Goal: Task Accomplishment & Management: Use online tool/utility

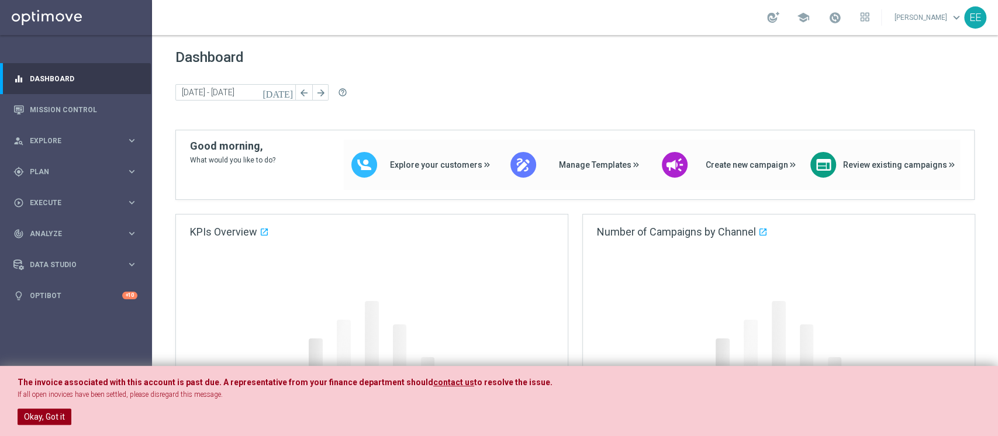
click at [47, 409] on button "Okay, Got it" at bounding box center [45, 417] width 54 height 16
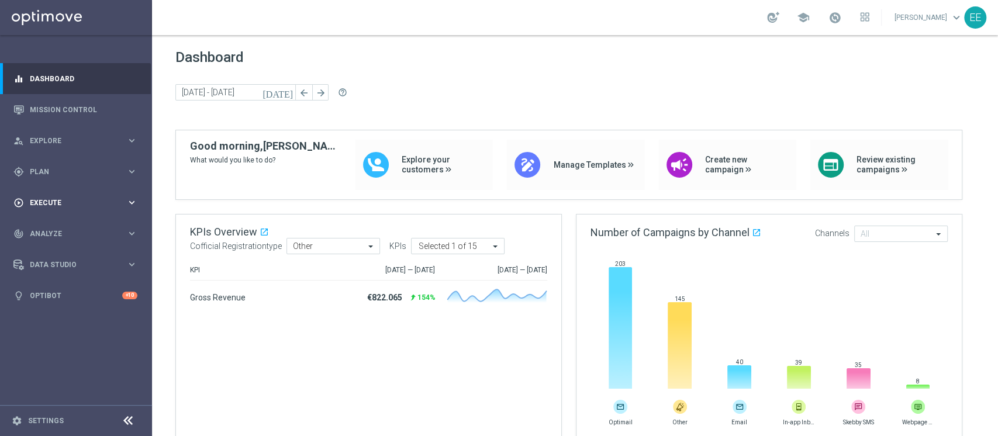
click at [42, 204] on span "Execute" at bounding box center [78, 202] width 96 height 7
click at [62, 168] on span "Plan" at bounding box center [78, 171] width 96 height 7
click at [62, 192] on link "Target Groups" at bounding box center [75, 195] width 91 height 9
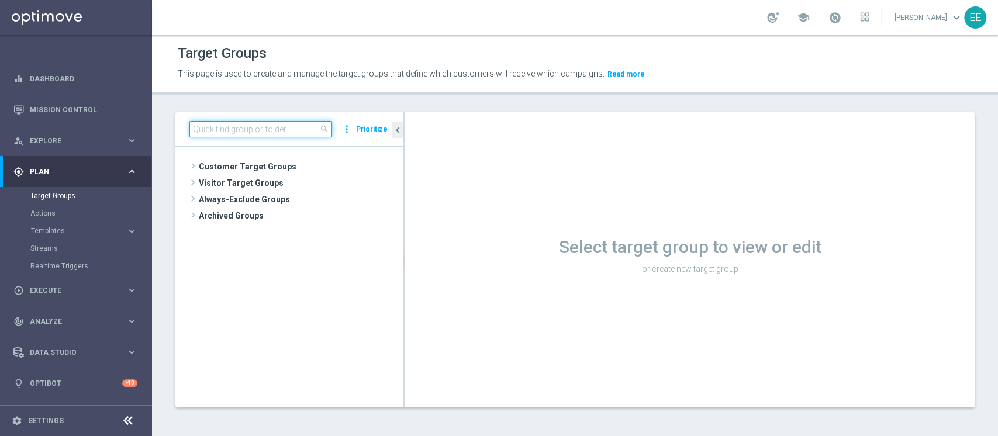
click at [224, 126] on input at bounding box center [260, 129] width 143 height 16
type input "t"
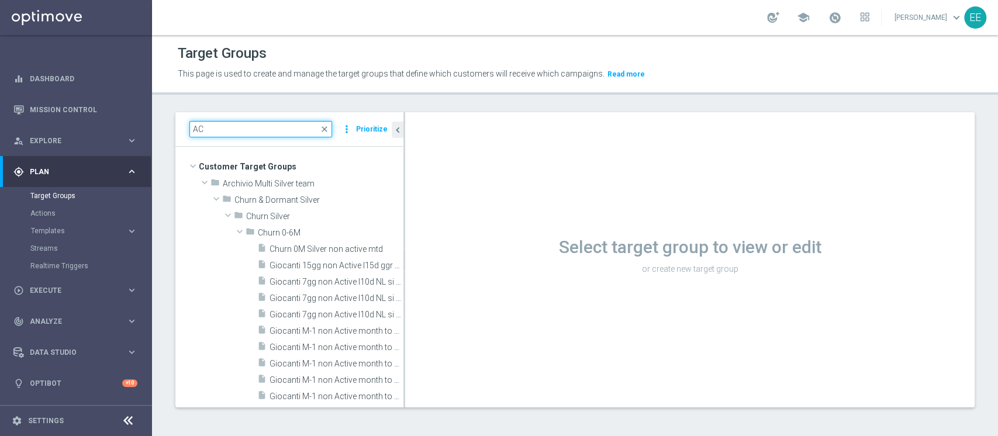
type input "A"
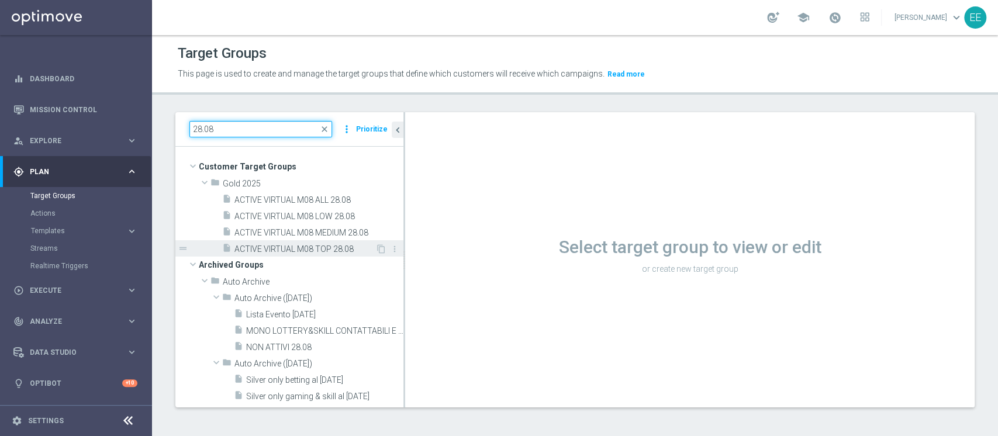
type input "28.08"
click at [303, 248] on span "ACTIVE VIRTUAL M08 TOP 28.08" at bounding box center [304, 249] width 141 height 10
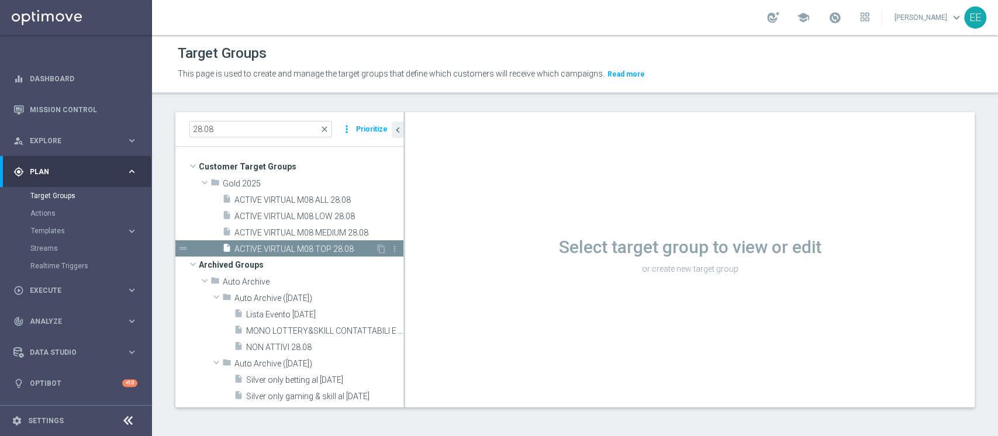
click at [339, 244] on span "ACTIVE VIRTUAL M08 TOP 28.08" at bounding box center [304, 249] width 141 height 10
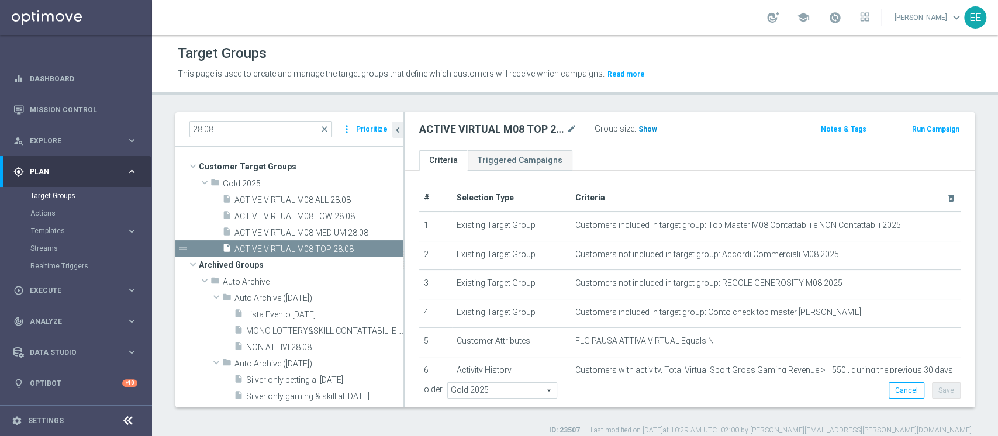
click at [641, 133] on span "Show" at bounding box center [647, 129] width 19 height 8
click at [646, 130] on span "614" at bounding box center [646, 130] width 15 height 11
click at [313, 224] on div "insert_drive_file ACTIVE VIRTUAL M08 MEDIUM 28.08" at bounding box center [298, 232] width 153 height 16
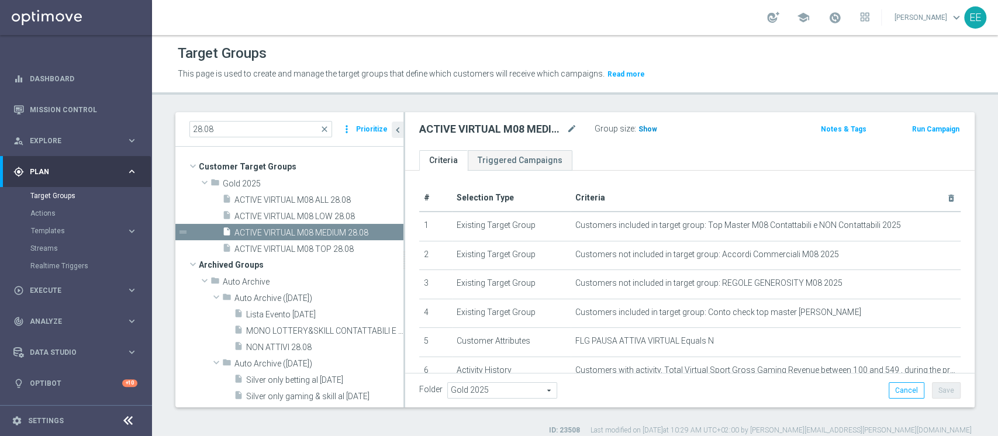
click at [649, 131] on span "Show" at bounding box center [647, 129] width 19 height 8
click at [649, 129] on span "1,046" at bounding box center [649, 130] width 20 height 11
click at [286, 215] on span "ACTIVE VIRTUAL M08 LOW 28.08" at bounding box center [304, 217] width 141 height 10
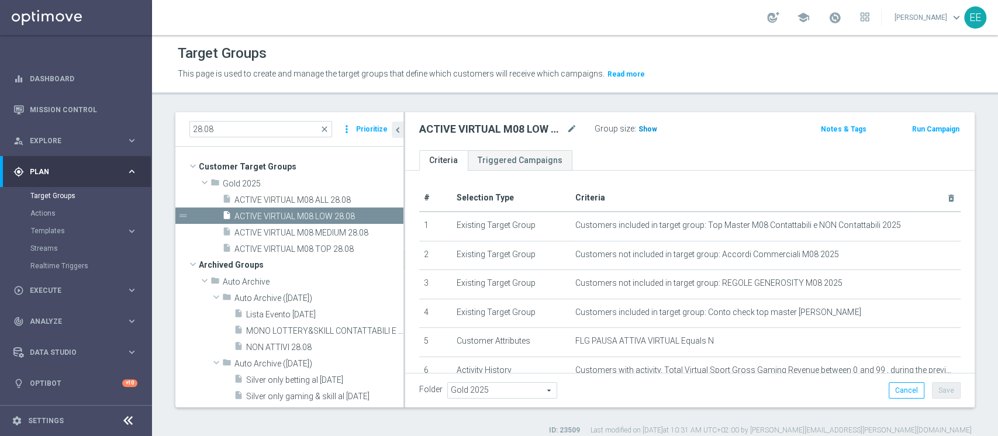
click at [652, 127] on span "Show" at bounding box center [647, 129] width 19 height 8
click at [650, 126] on span "2,366" at bounding box center [649, 130] width 20 height 11
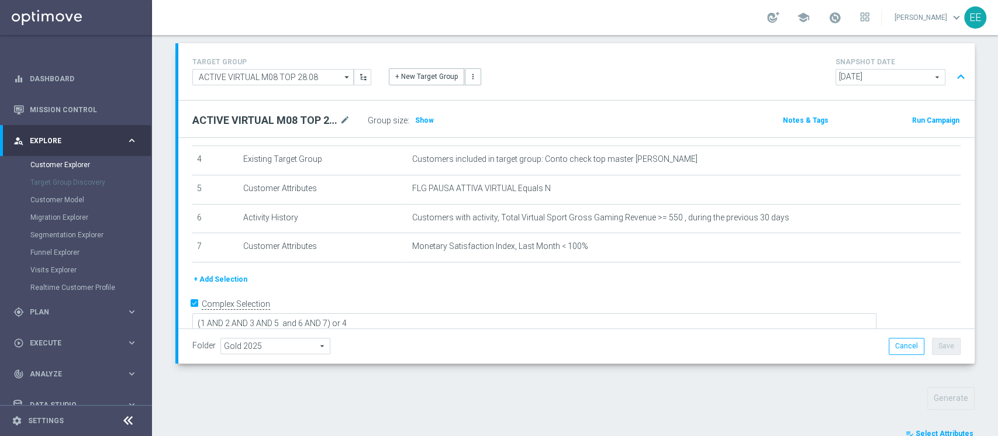
scroll to position [410, 0]
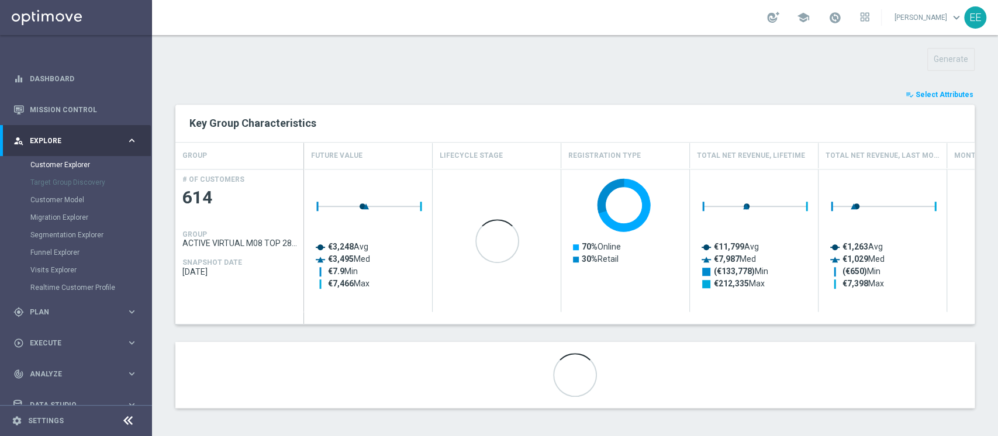
click at [955, 93] on span "Select Attributes" at bounding box center [944, 95] width 58 height 8
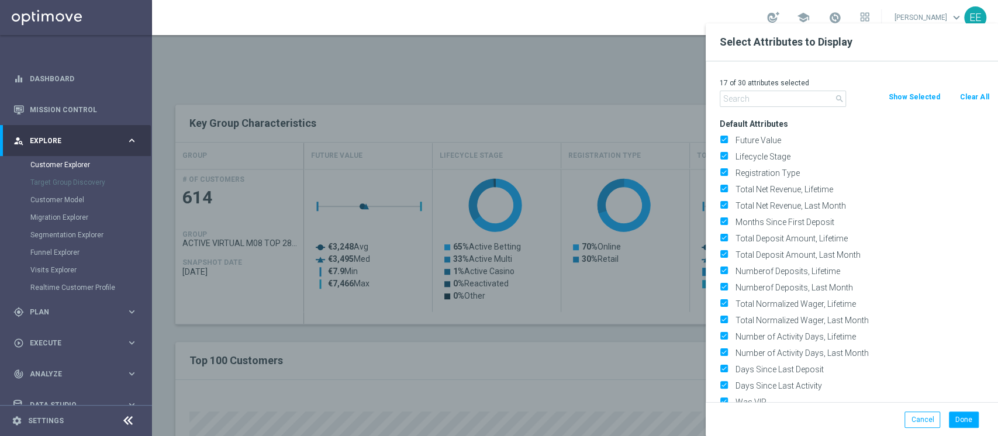
click at [662, 150] on div at bounding box center [651, 241] width 998 height 436
click at [769, 87] on p "17 of 30 attributes selected" at bounding box center [854, 82] width 269 height 9
click at [976, 91] on button "Clear All" at bounding box center [974, 97] width 31 height 13
checkbox input "false"
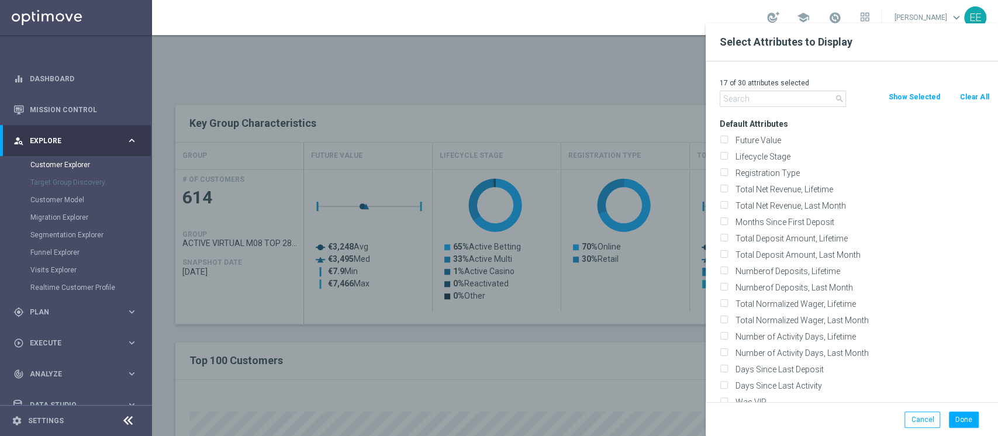
checkbox input "false"
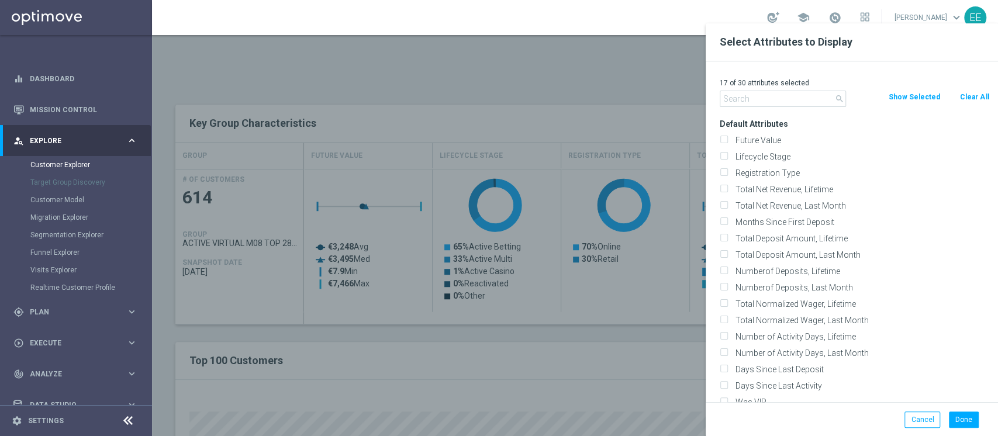
checkbox input "false"
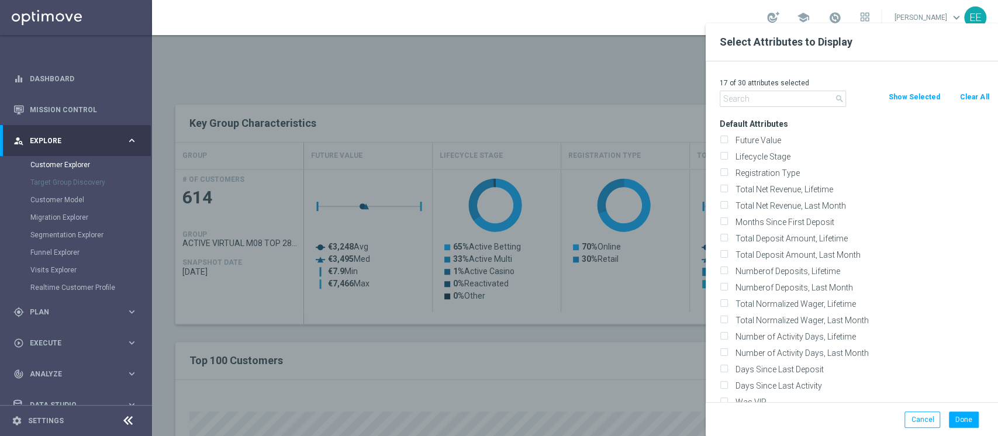
checkbox input "false"
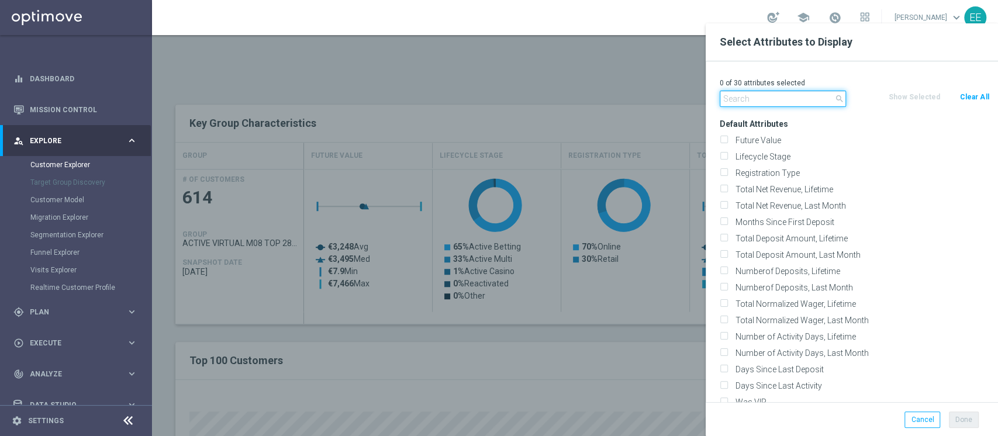
click at [755, 99] on input "text" at bounding box center [783, 99] width 126 height 16
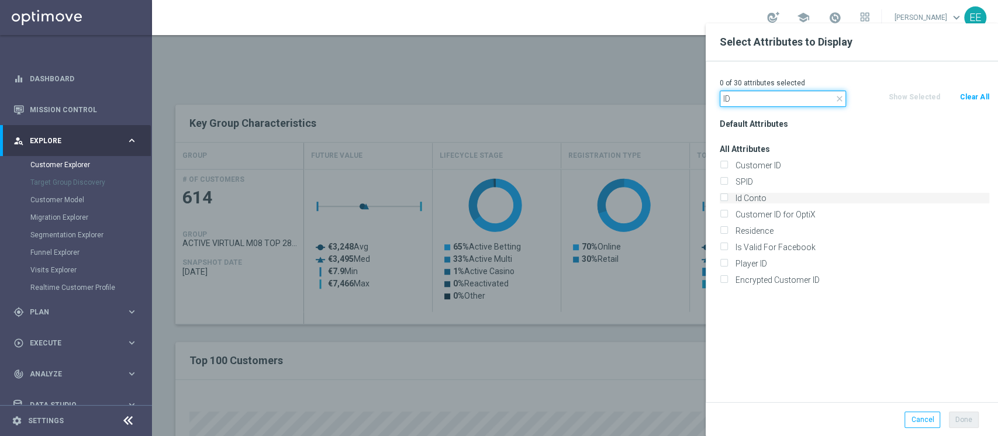
type input "ID"
click at [758, 193] on label "Id Conto" at bounding box center [860, 198] width 258 height 11
click at [727, 196] on input "Id Conto" at bounding box center [724, 200] width 8 height 8
checkbox input "true"
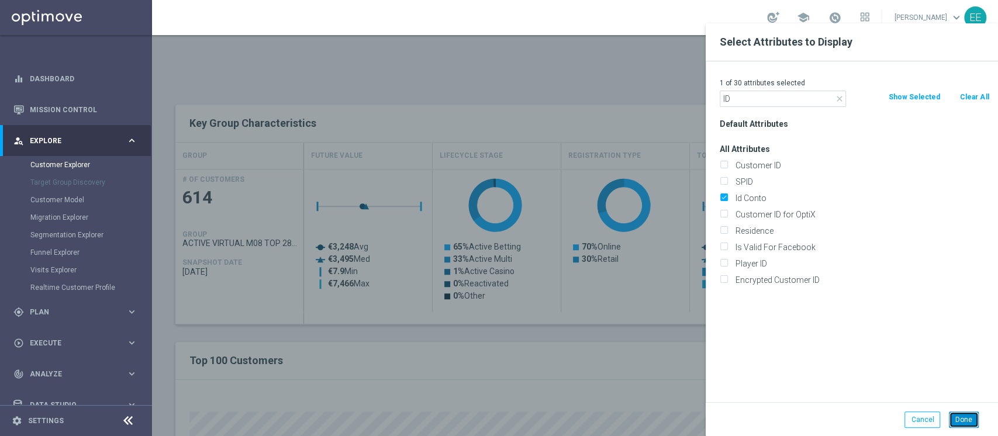
click at [960, 416] on button "Done" at bounding box center [964, 419] width 30 height 16
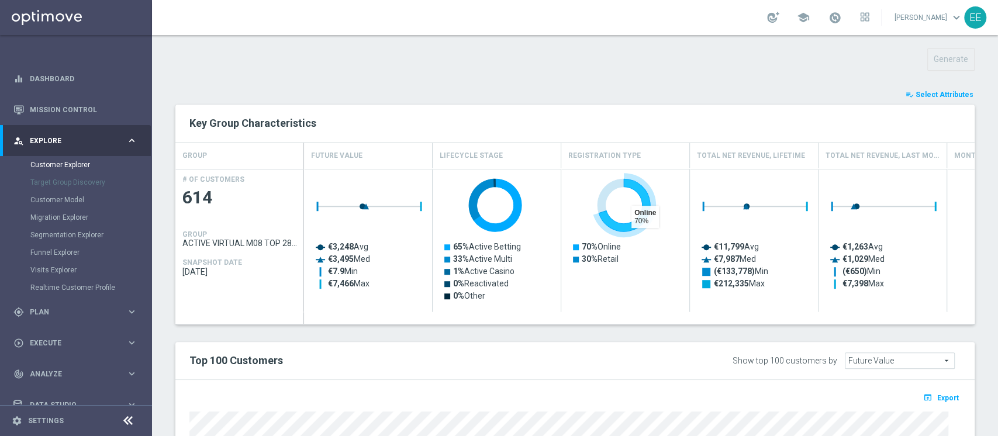
type input "Search"
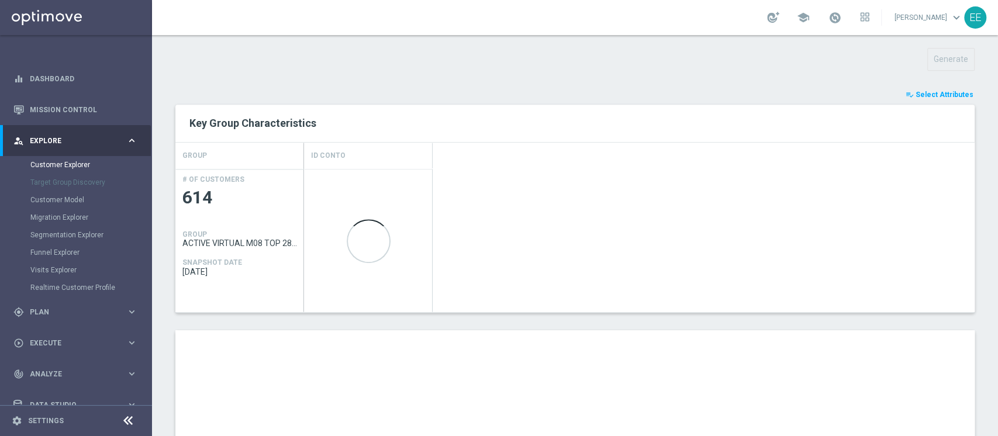
scroll to position [656, 0]
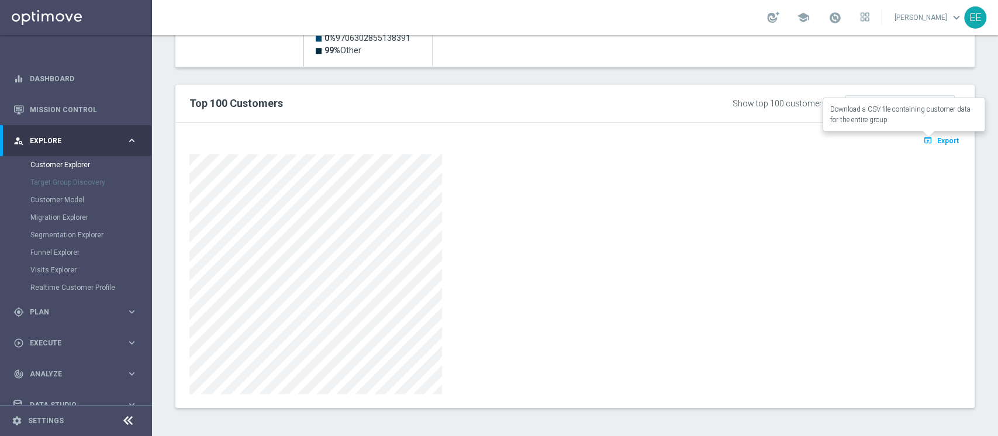
click at [937, 143] on span "Export" at bounding box center [948, 141] width 22 height 8
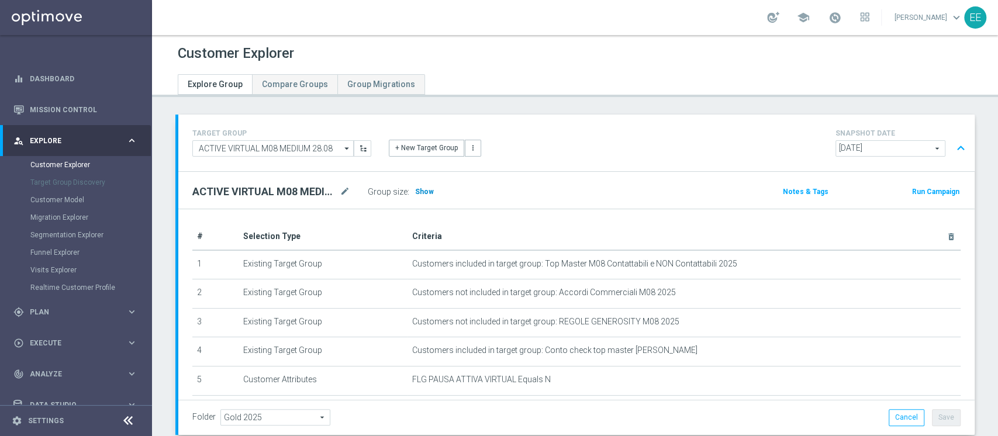
click at [423, 188] on span "Show" at bounding box center [424, 192] width 19 height 8
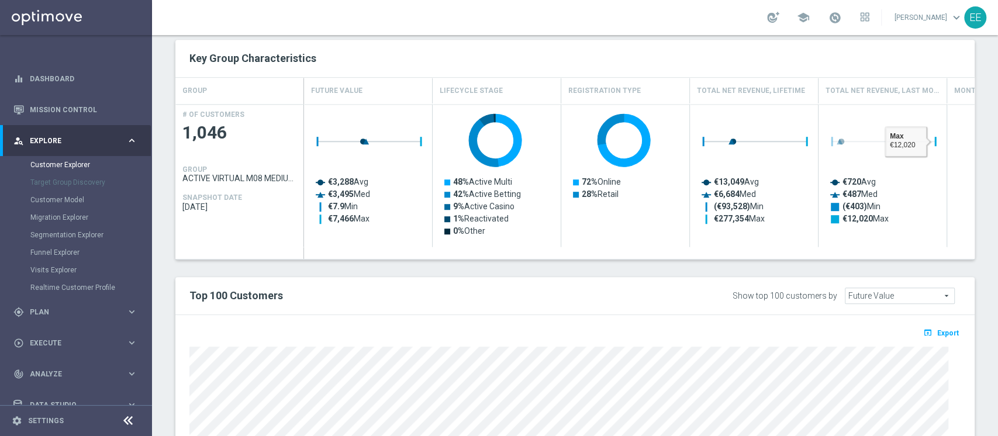
scroll to position [407, 0]
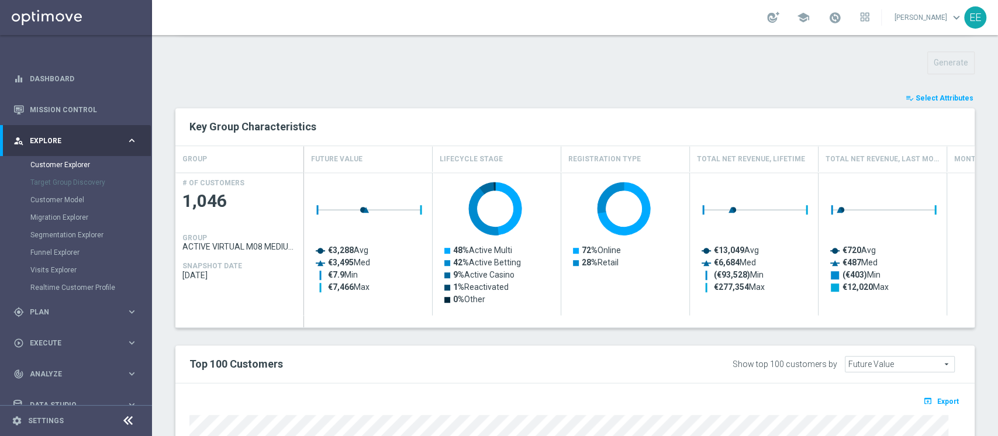
click at [934, 96] on span "Select Attributes" at bounding box center [944, 98] width 58 height 8
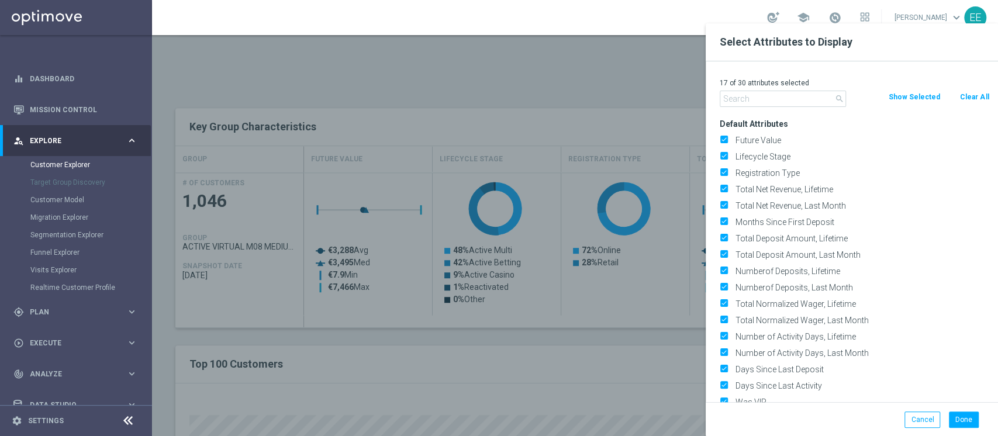
click at [973, 97] on button "Clear All" at bounding box center [974, 97] width 31 height 13
checkbox input "false"
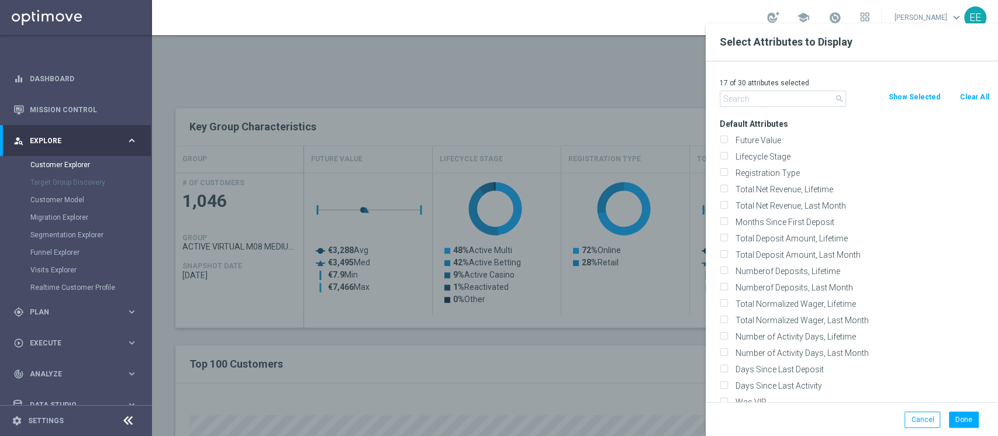
checkbox input "false"
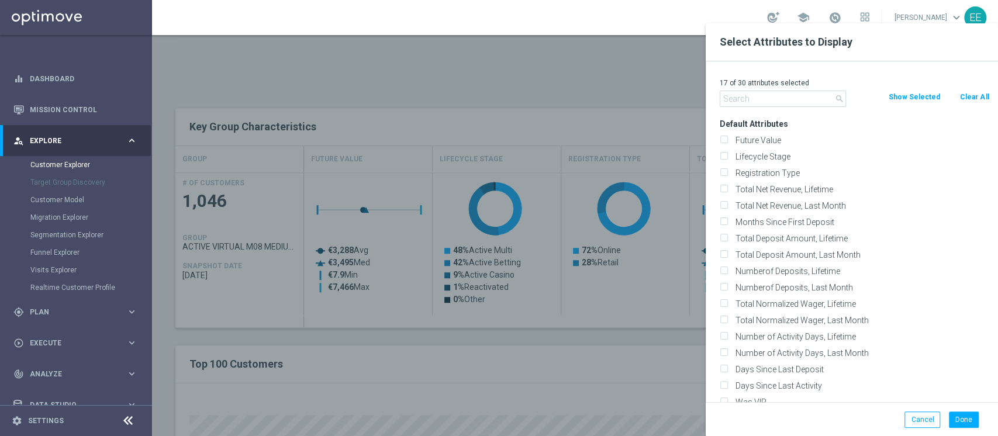
checkbox input "false"
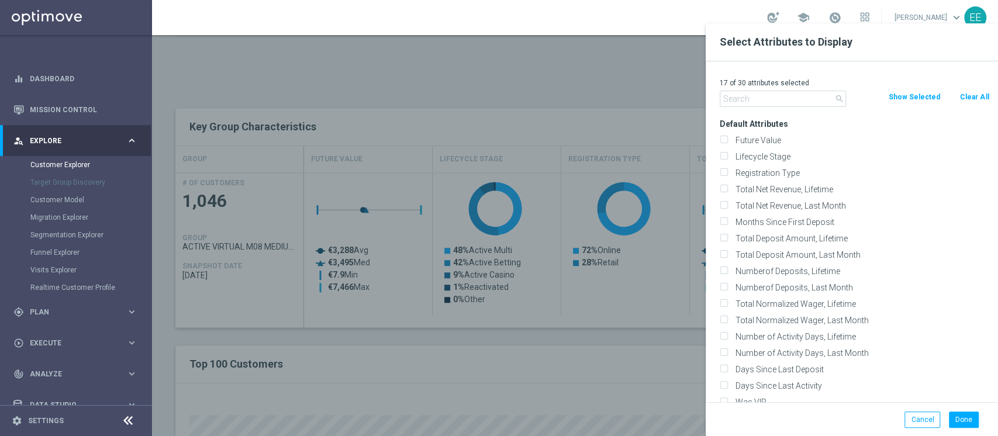
checkbox input "false"
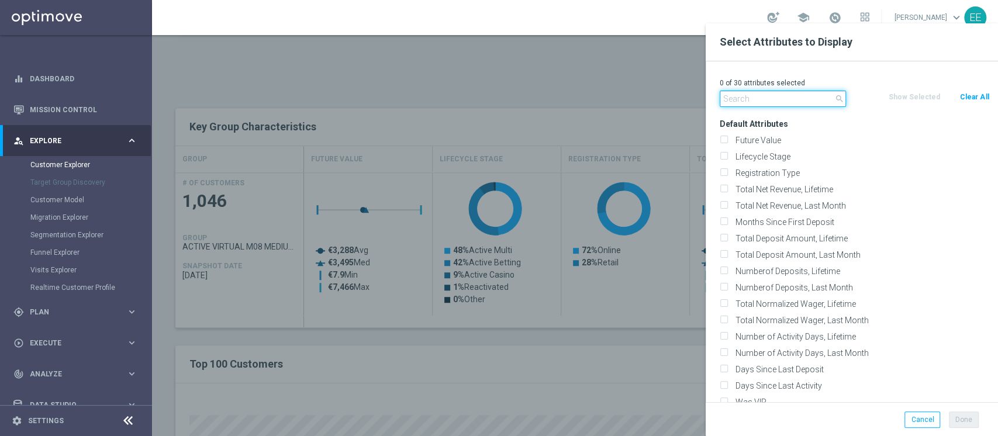
click at [798, 96] on input "text" at bounding box center [783, 99] width 126 height 16
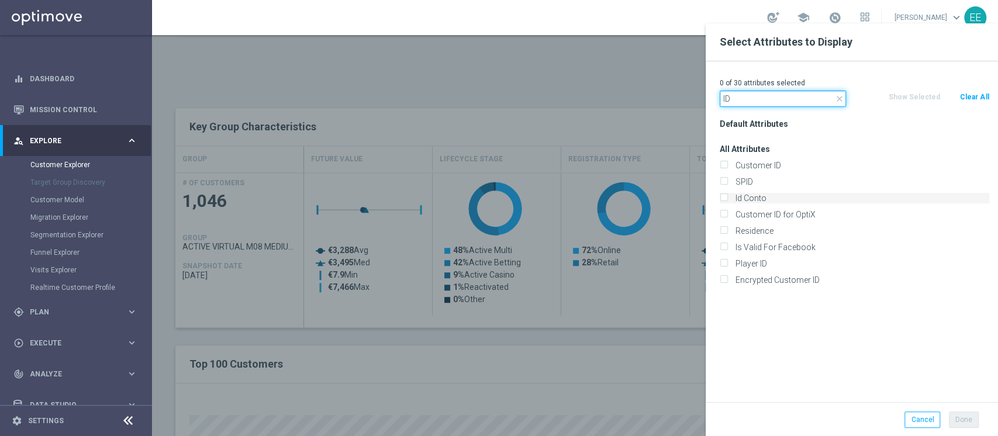
type input "ID"
click at [758, 194] on label "Id Conto" at bounding box center [860, 198] width 258 height 11
click at [727, 196] on input "Id Conto" at bounding box center [724, 200] width 8 height 8
checkbox input "true"
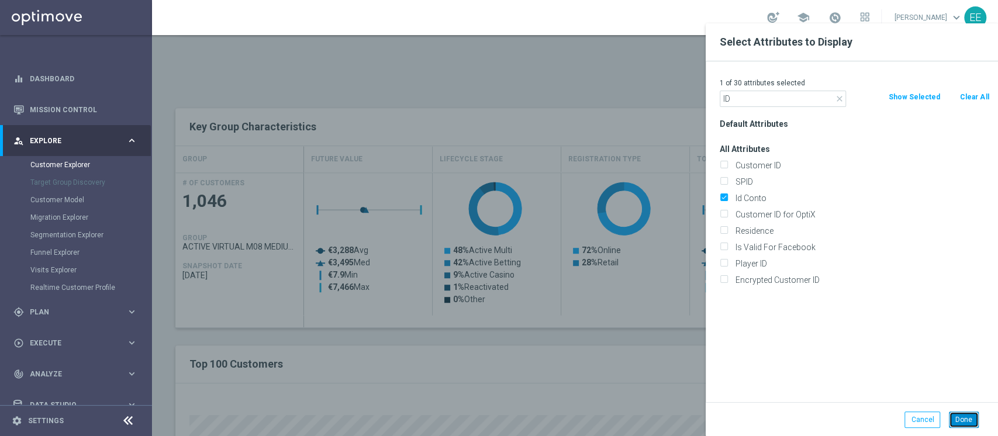
click at [976, 420] on button "Done" at bounding box center [964, 419] width 30 height 16
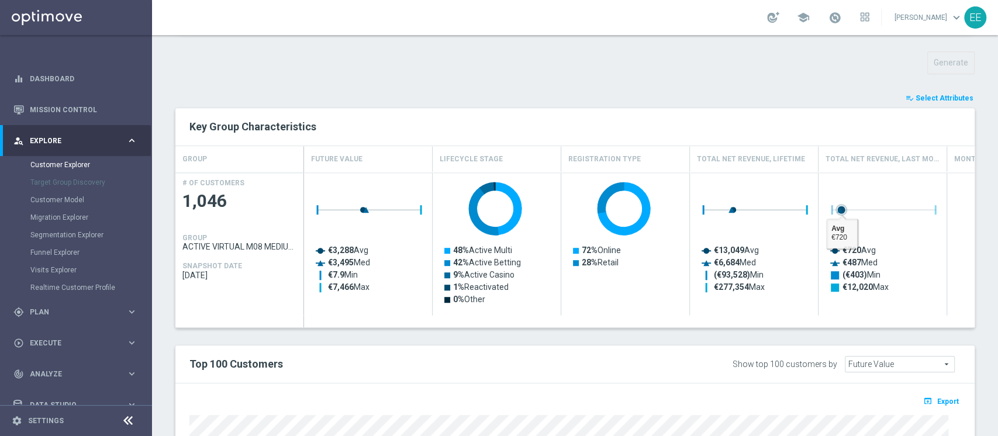
type input "Search"
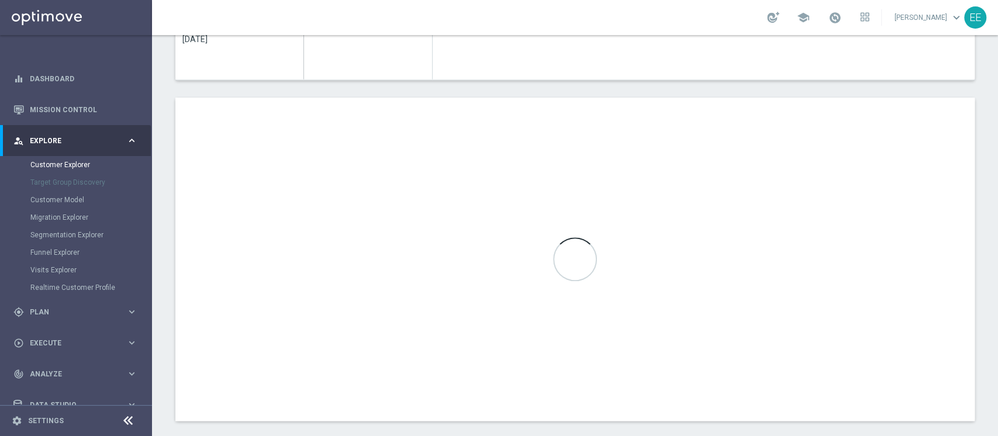
scroll to position [649, 0]
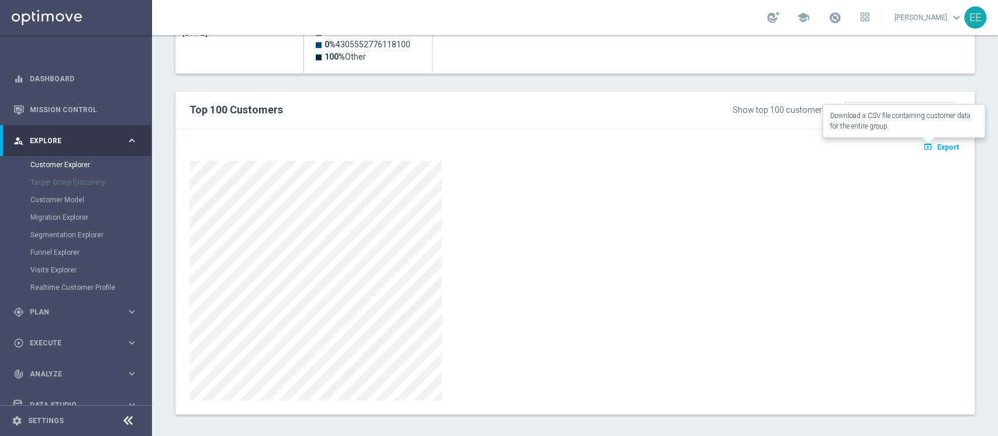
click at [939, 146] on span "Export" at bounding box center [948, 147] width 22 height 8
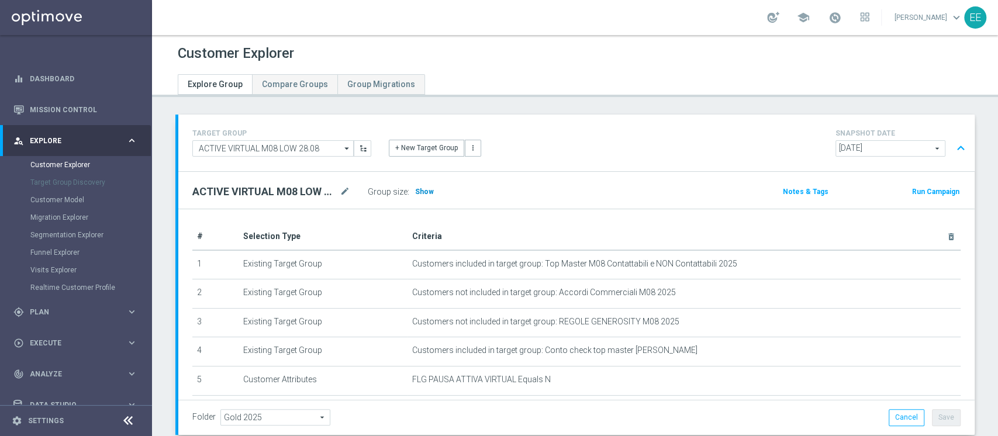
click at [422, 191] on span "Show" at bounding box center [424, 192] width 19 height 8
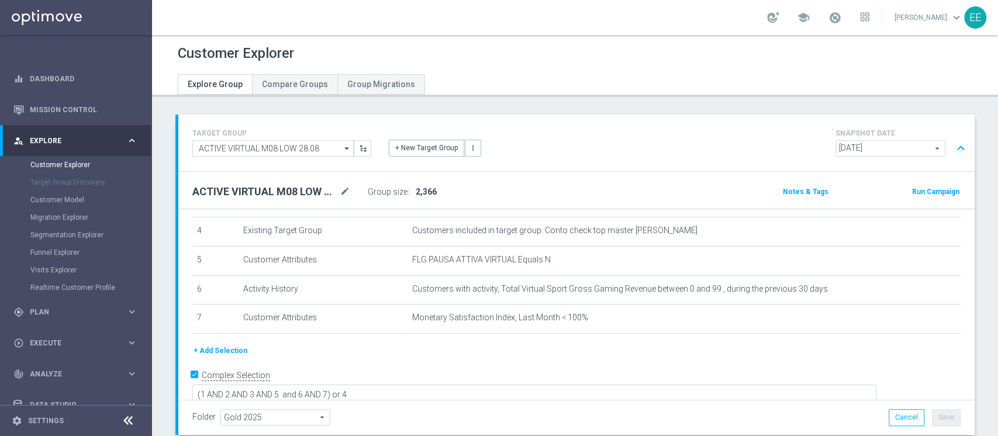
scroll to position [293, 0]
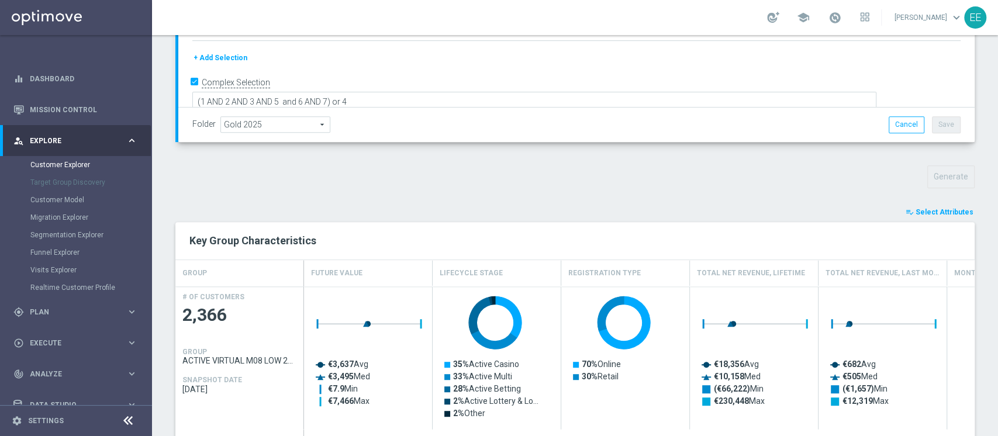
click at [945, 209] on span "Select Attributes" at bounding box center [944, 212] width 58 height 8
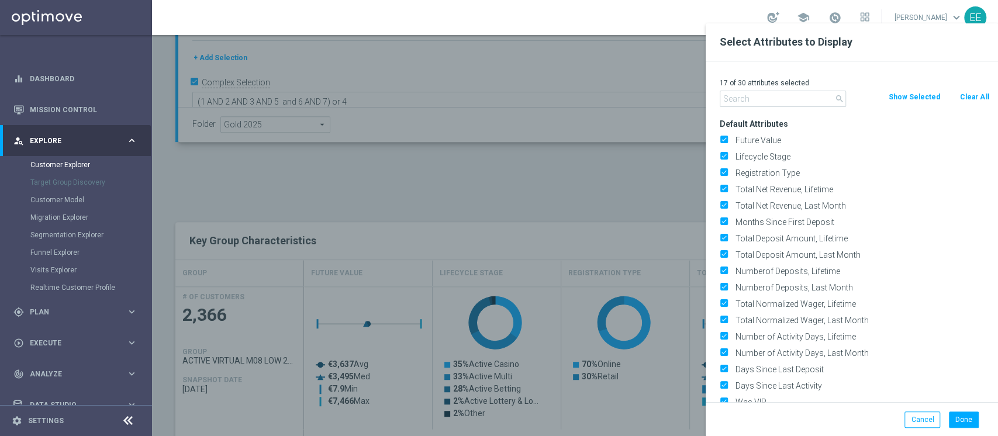
click at [978, 98] on button "Clear All" at bounding box center [974, 97] width 31 height 13
checkbox input "false"
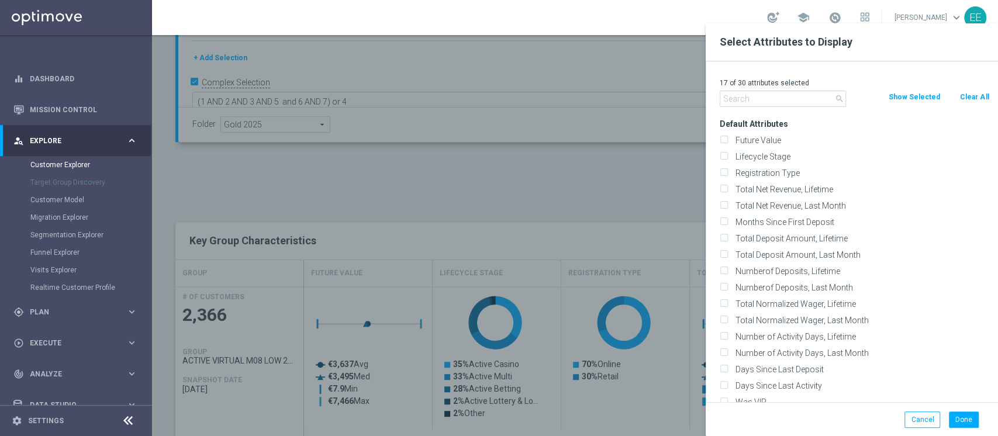
checkbox input "false"
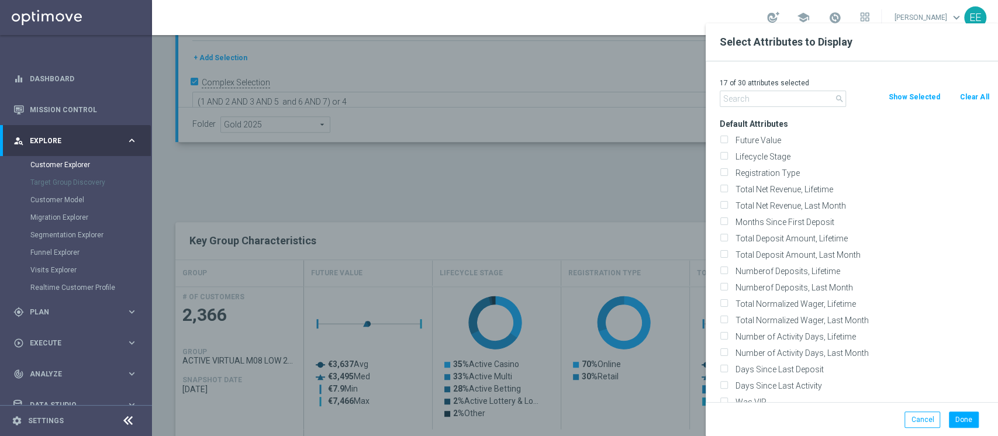
checkbox input "false"
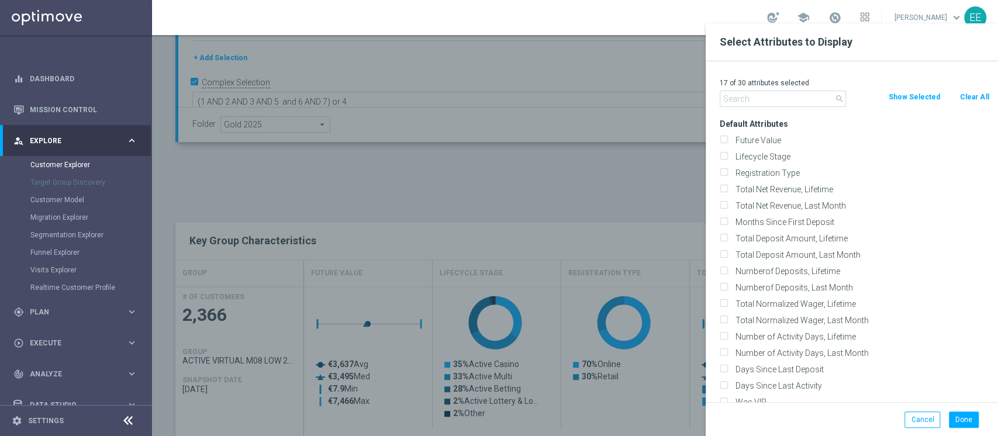
checkbox input "false"
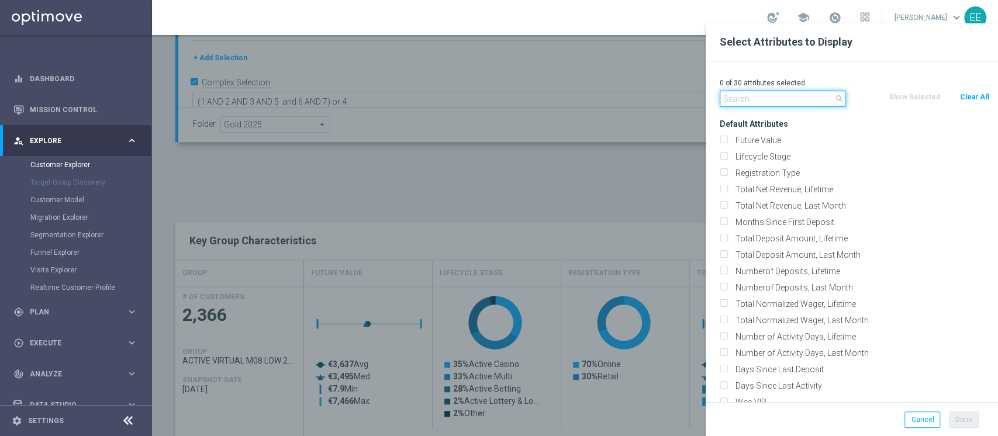
click at [815, 101] on input "text" at bounding box center [783, 99] width 126 height 16
click at [815, 101] on input "i" at bounding box center [783, 99] width 126 height 16
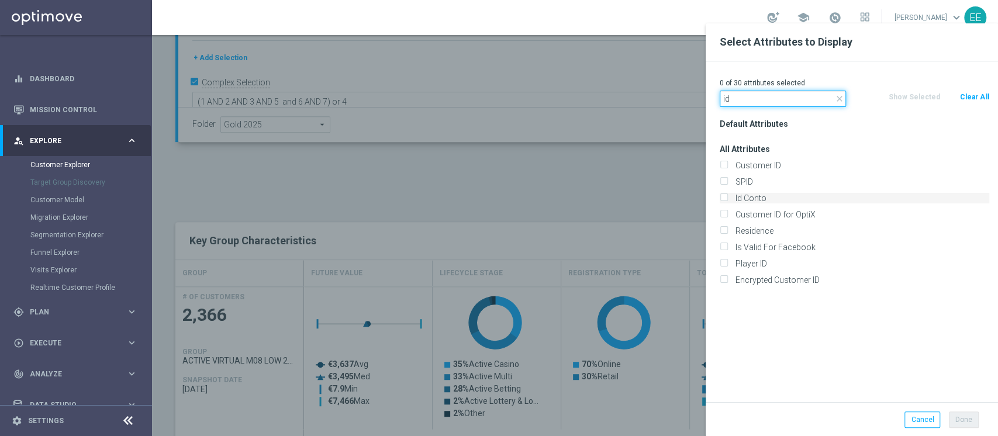
type input "id"
click at [763, 202] on label "Id Conto" at bounding box center [860, 198] width 258 height 11
click at [727, 202] on input "Id Conto" at bounding box center [724, 200] width 8 height 8
checkbox input "true"
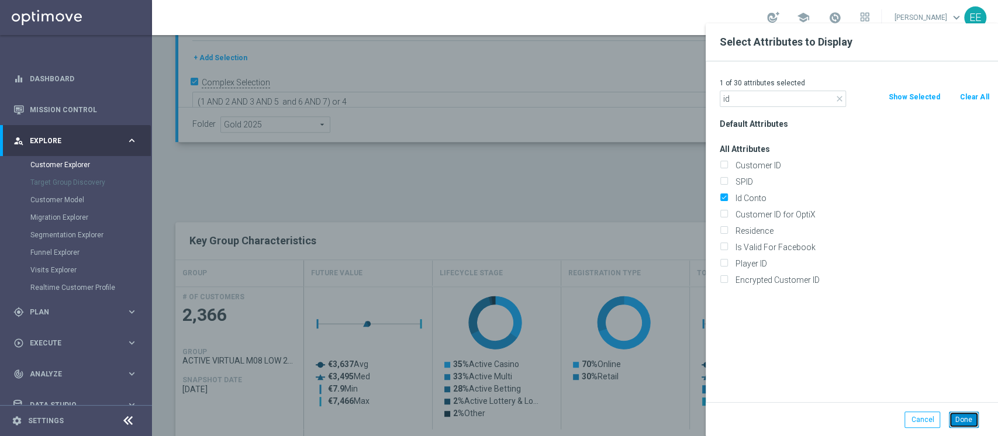
click at [959, 416] on button "Done" at bounding box center [964, 419] width 30 height 16
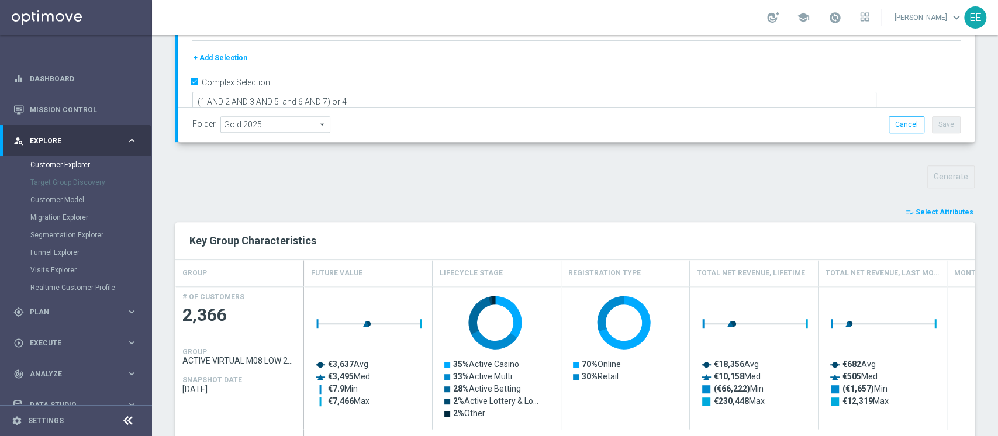
type input "Search"
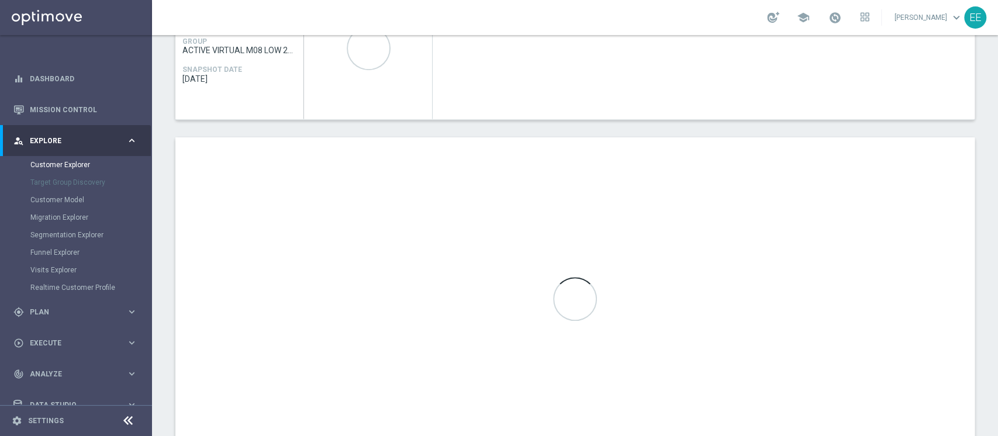
scroll to position [604, 0]
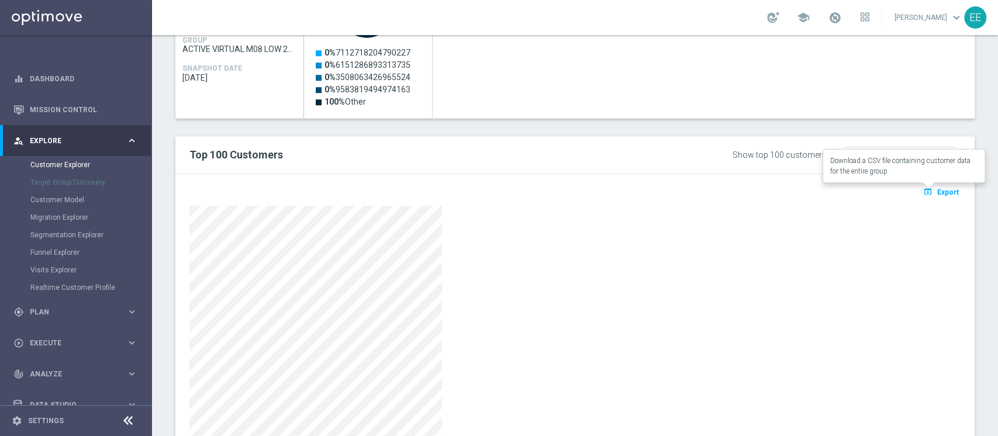
click at [937, 188] on span "Export" at bounding box center [948, 192] width 22 height 8
